Goal: Find specific fact: Find specific fact

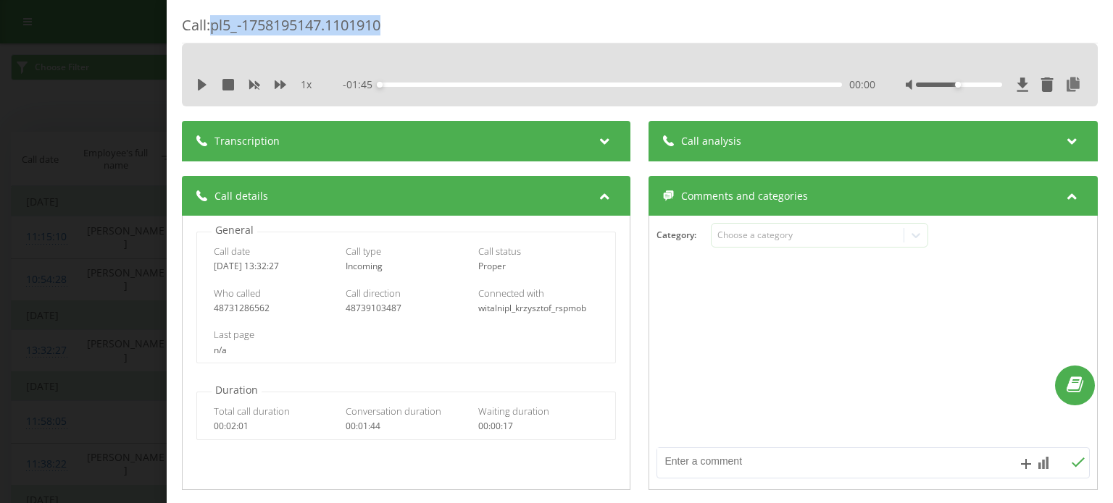
drag, startPoint x: 214, startPoint y: 25, endPoint x: 397, endPoint y: 25, distance: 182.5
click at [397, 25] on div "Call : pl5_-1758195147.1101910" at bounding box center [640, 29] width 916 height 28
copy div "pl5_-1758195147.1101910"
